Goal: Transaction & Acquisition: Download file/media

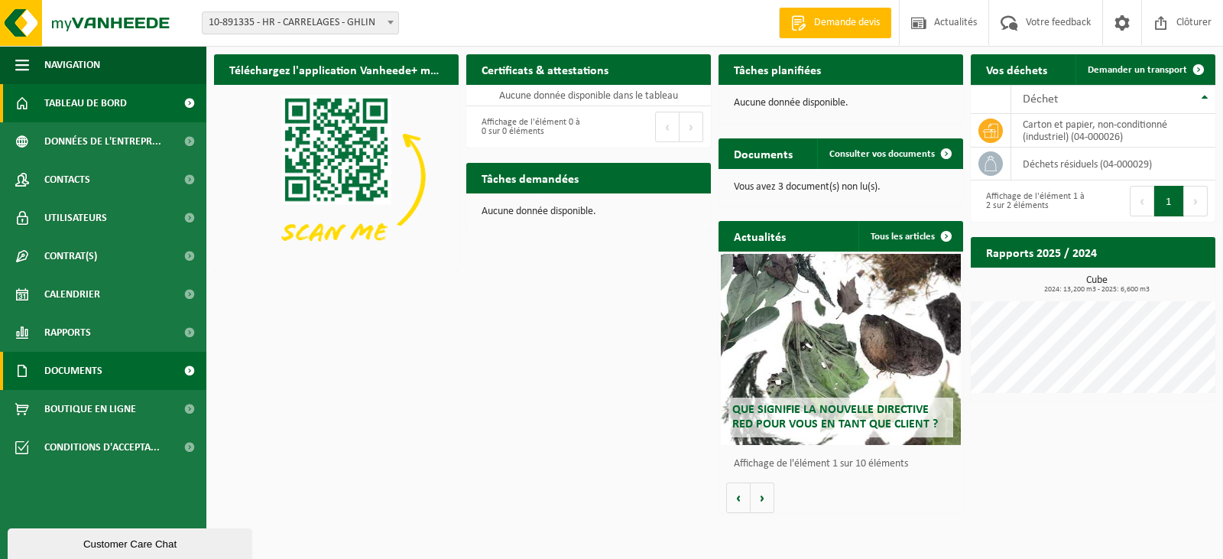
click at [103, 375] on link "Documents" at bounding box center [103, 371] width 206 height 38
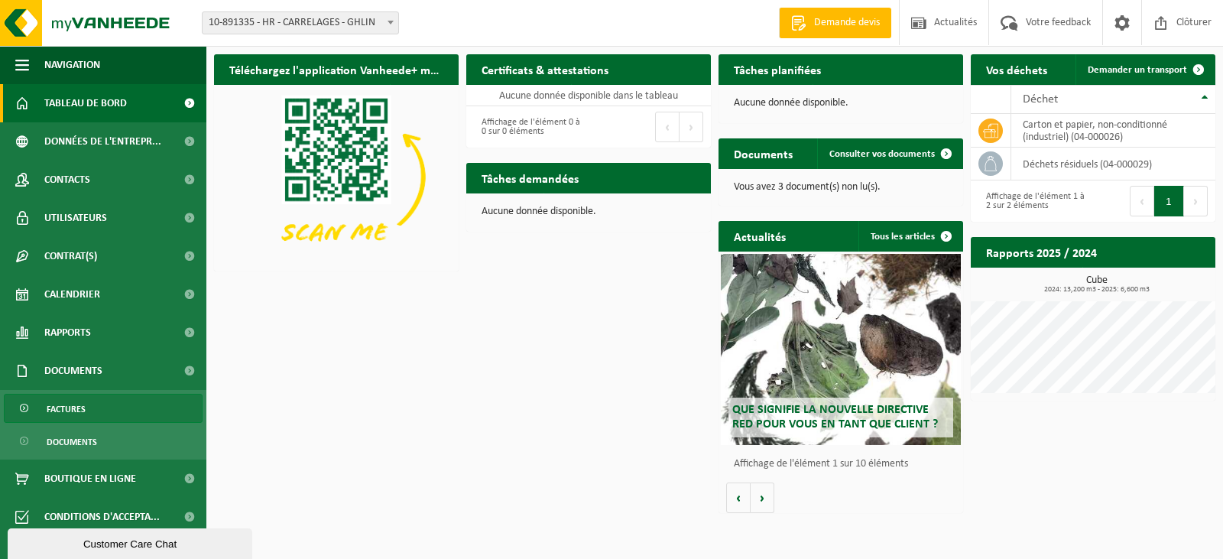
click at [82, 406] on span "Factures" at bounding box center [66, 409] width 39 height 29
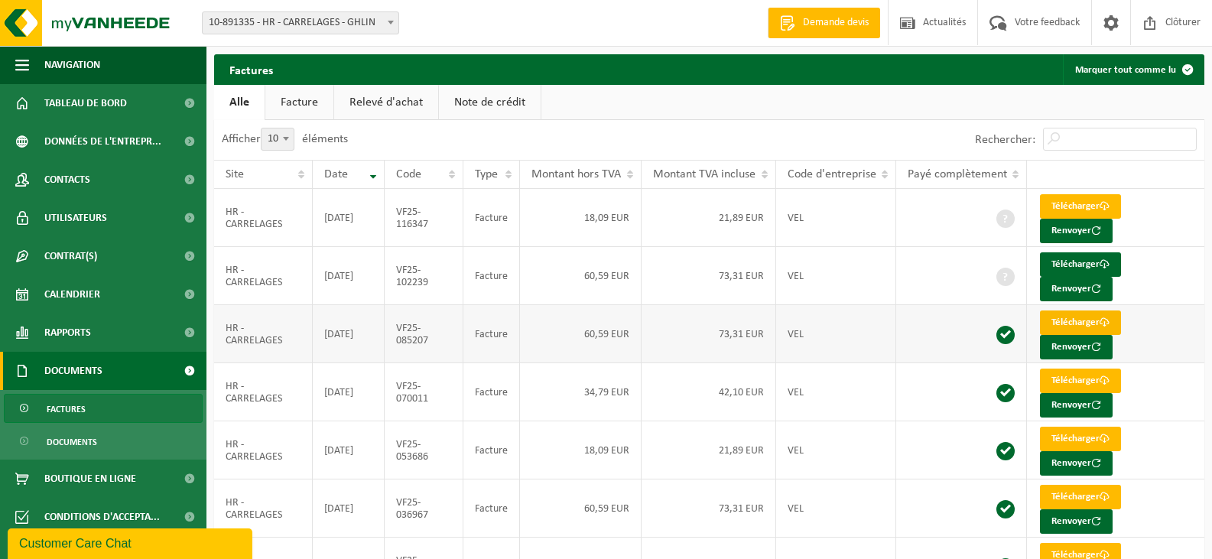
click at [1063, 320] on link "Télécharger" at bounding box center [1080, 322] width 81 height 24
click at [1081, 263] on link "Télécharger" at bounding box center [1080, 264] width 81 height 24
click at [1071, 200] on link "Télécharger" at bounding box center [1080, 206] width 81 height 24
click at [1070, 203] on link "Télécharger" at bounding box center [1080, 206] width 81 height 24
